Goal: Communication & Community: Answer question/provide support

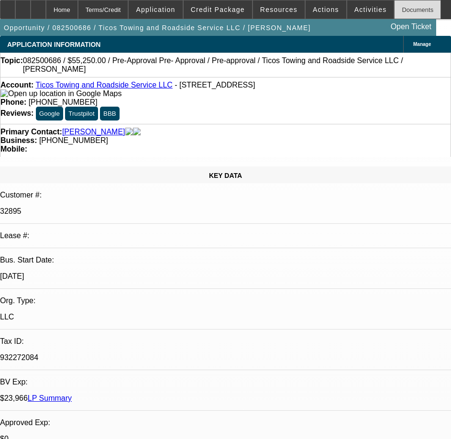
select select "0.15"
select select "2"
select select "0.1"
select select "0.15"
select select "2"
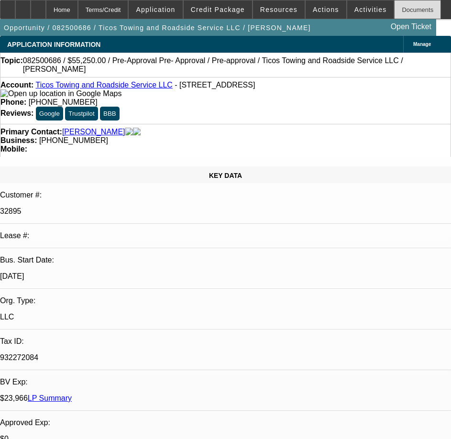
select select "0.1"
select select "0"
select select "2"
select select "0.1"
select select "1"
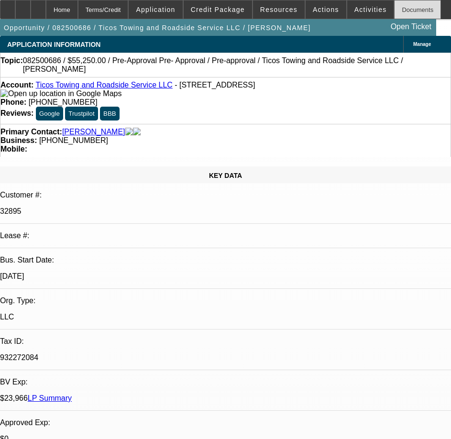
select select "2"
select select "4"
select select "1"
select select "2"
select select "4"
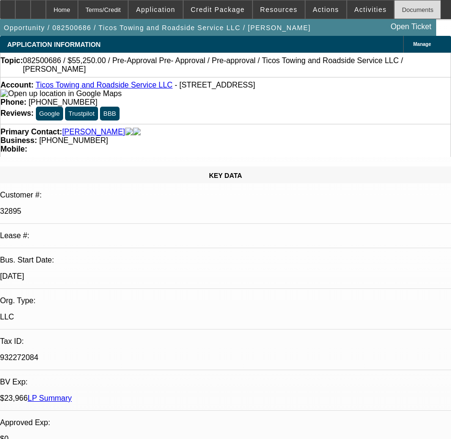
select select "1"
select select "2"
select select "4"
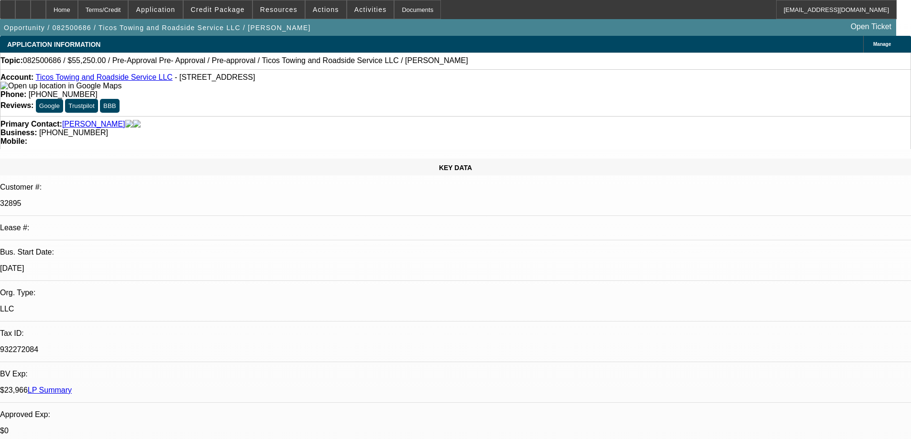
radio input "true"
type textarea "GOOD CUSTOMER PAYS WELL, DID HOLD A PAYMENT AS A COURTESY, NO BOUNCES, GPS FUNC…"
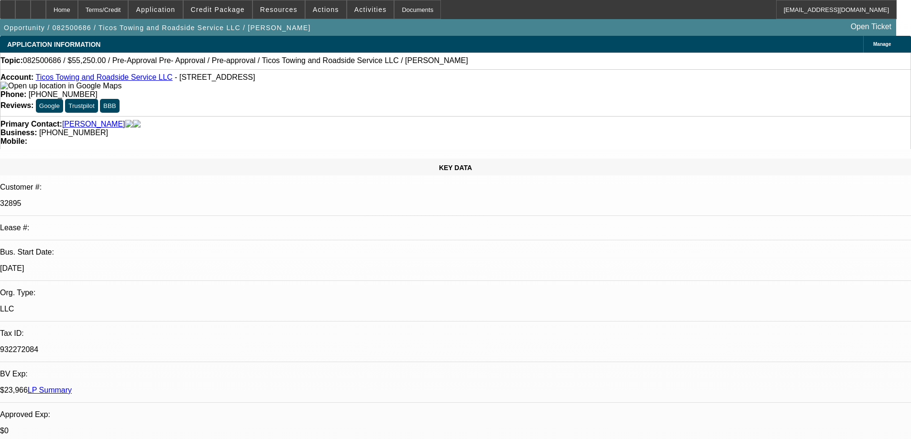
radio input "false"
radio input "true"
